Goal: Use online tool/utility: Use online tool/utility

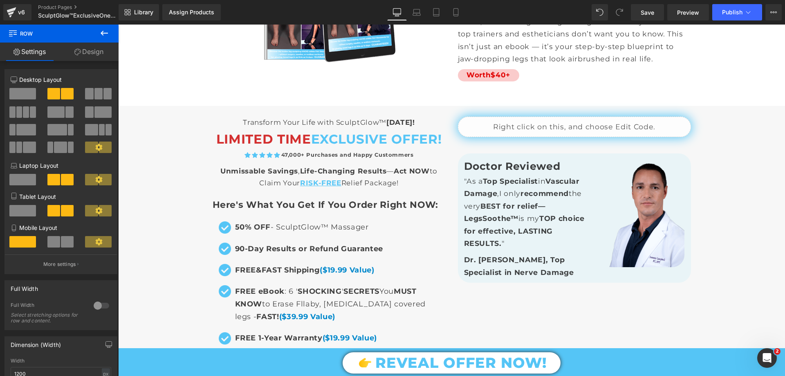
scroll to position [5562, 0]
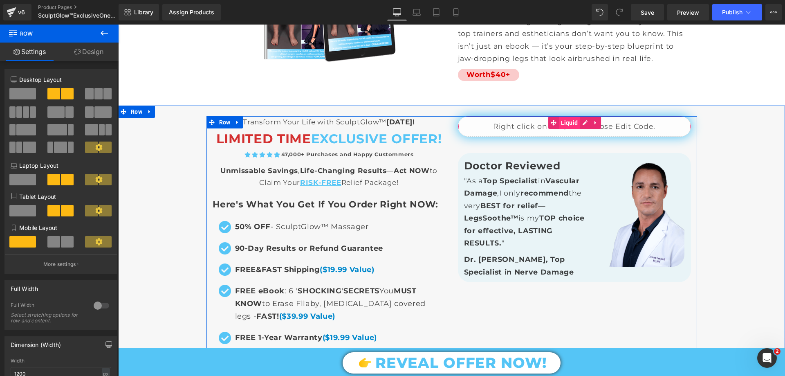
click at [568, 116] on span "Liquid" at bounding box center [569, 122] width 21 height 12
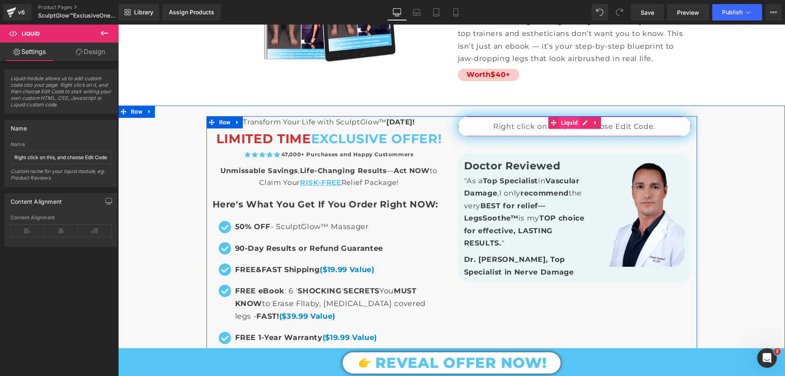
click at [565, 116] on span "Liquid" at bounding box center [569, 122] width 21 height 12
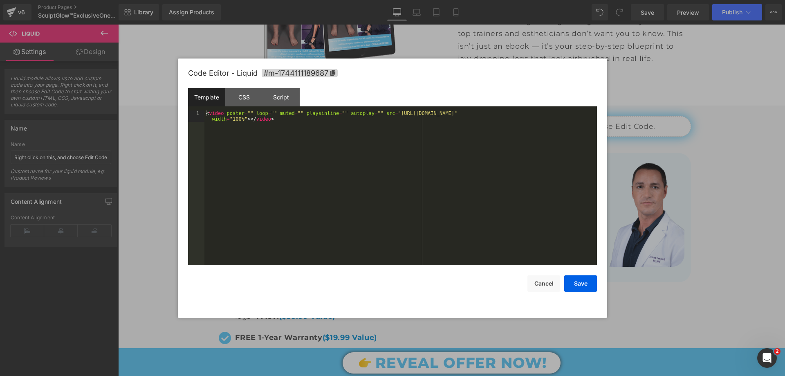
click at [554, 0] on div "Liquid You are previewing how the will restyle your page. You can not edit Elem…" at bounding box center [392, 0] width 785 height 0
click at [385, 114] on div "< video poster = "" loop = "" muted = "" playsinline = "" autoplay = "" src = "…" at bounding box center [400, 198] width 392 height 177
drag, startPoint x: 384, startPoint y: 114, endPoint x: 580, endPoint y: 113, distance: 195.8
click at [580, 113] on div "< video poster = "" loop = "" muted = "" playsinline = "" autoplay = "" src = "…" at bounding box center [400, 198] width 392 height 177
click at [587, 286] on button "Save" at bounding box center [580, 283] width 33 height 16
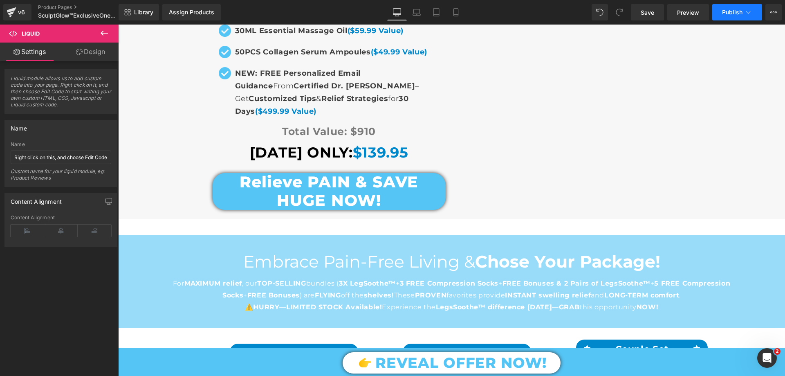
scroll to position [5889, 0]
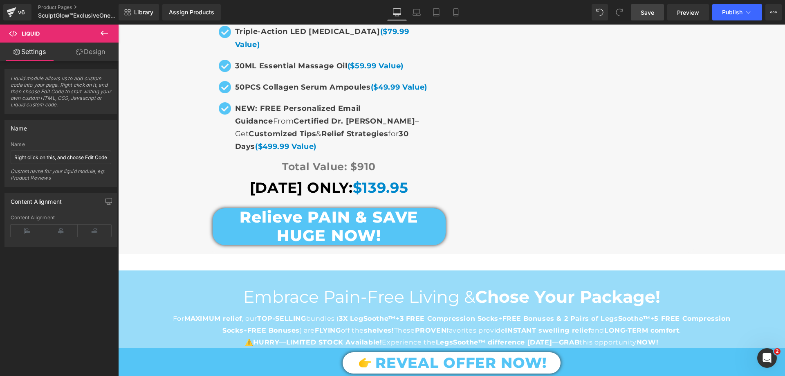
click at [646, 14] on span "Save" at bounding box center [646, 12] width 13 height 9
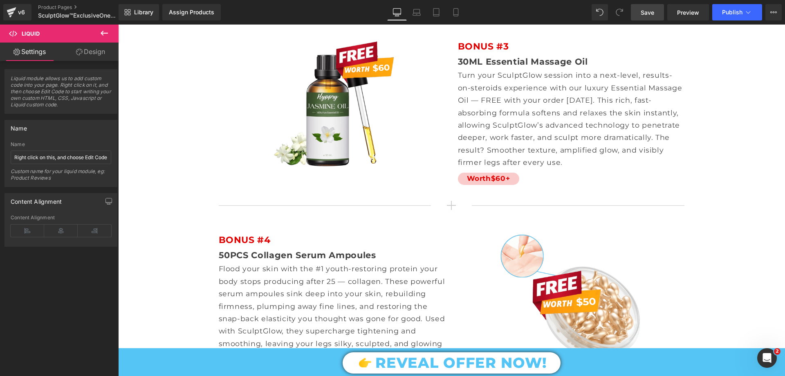
scroll to position [4908, 0]
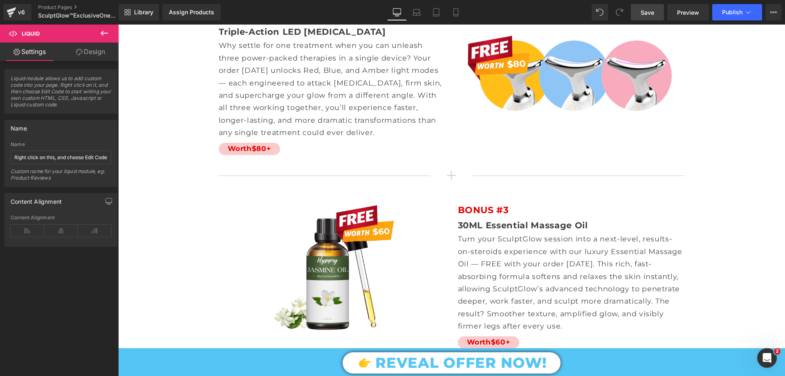
click at [647, 17] on link "Save" at bounding box center [647, 12] width 33 height 16
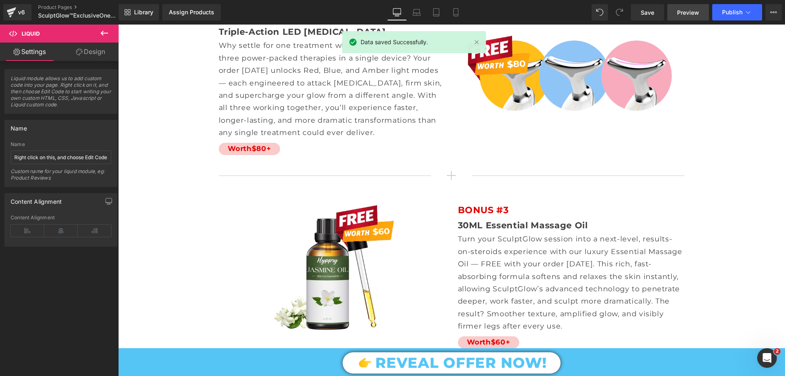
click at [686, 10] on span "Preview" at bounding box center [688, 12] width 22 height 9
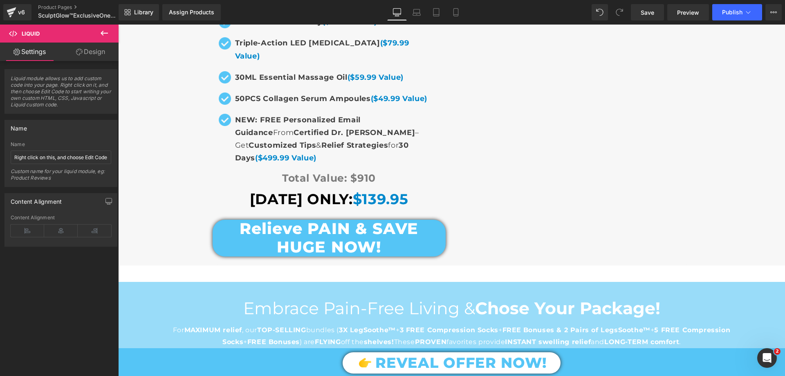
scroll to position [5685, 0]
